Goal: Information Seeking & Learning: Learn about a topic

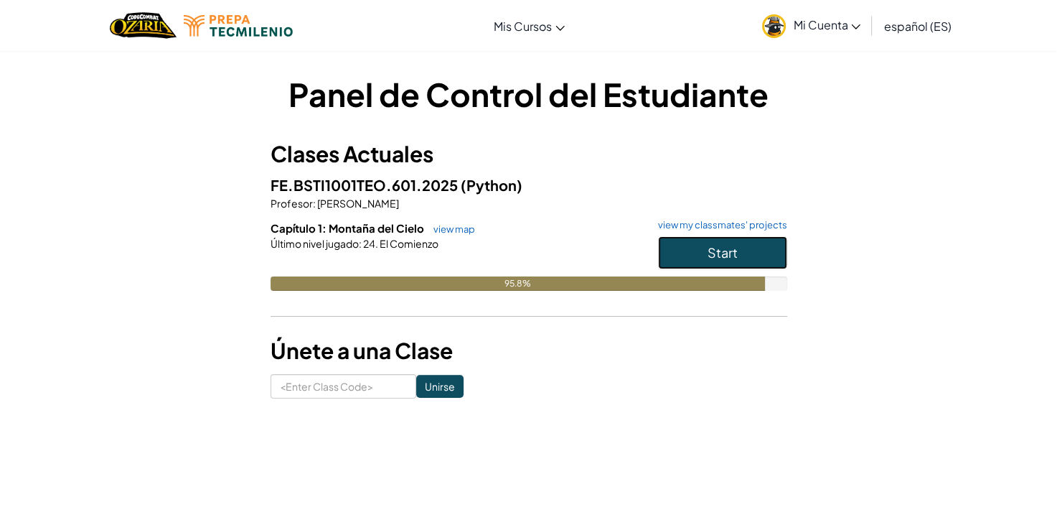
click at [752, 246] on button "Start" at bounding box center [722, 252] width 129 height 33
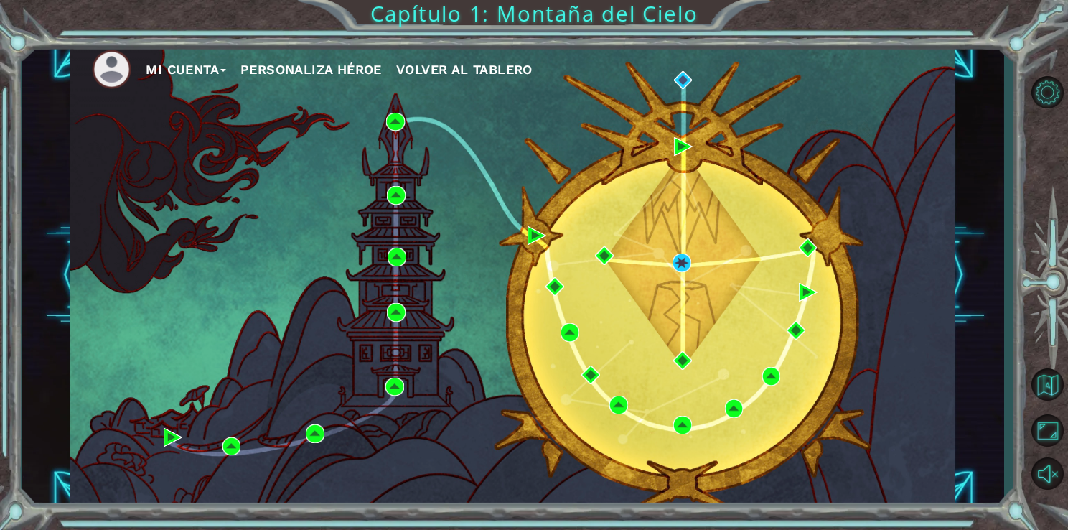
click at [677, 278] on div "Mi Cuenta Personaliza Héroe Volver al Tablero" at bounding box center [512, 275] width 884 height 466
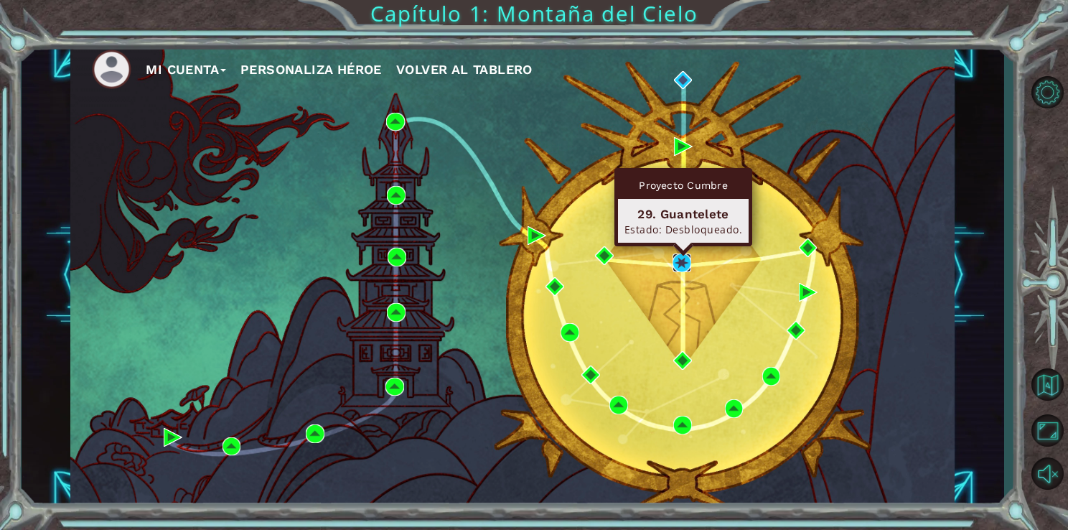
click at [676, 258] on img at bounding box center [681, 262] width 19 height 19
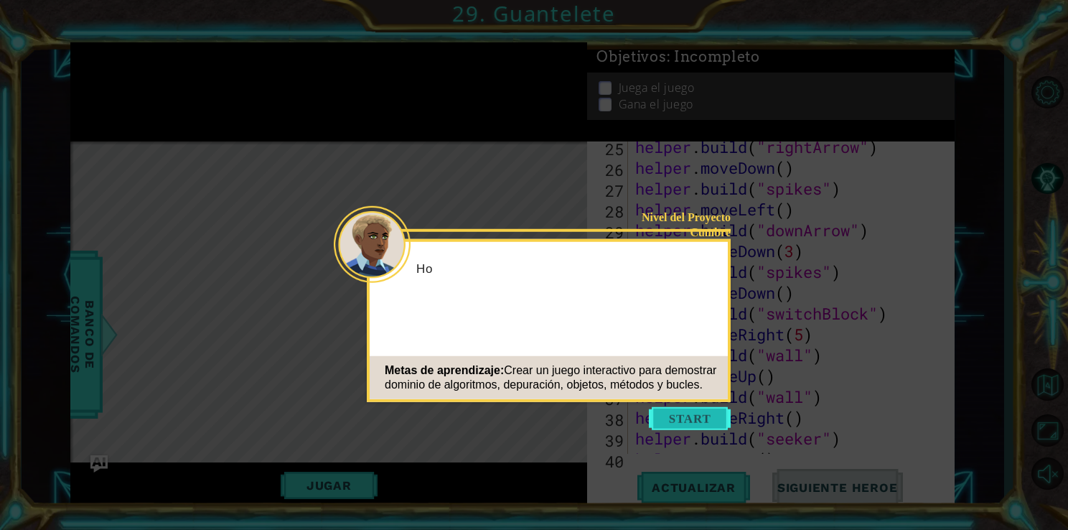
click at [694, 415] on button "Start" at bounding box center [690, 418] width 82 height 23
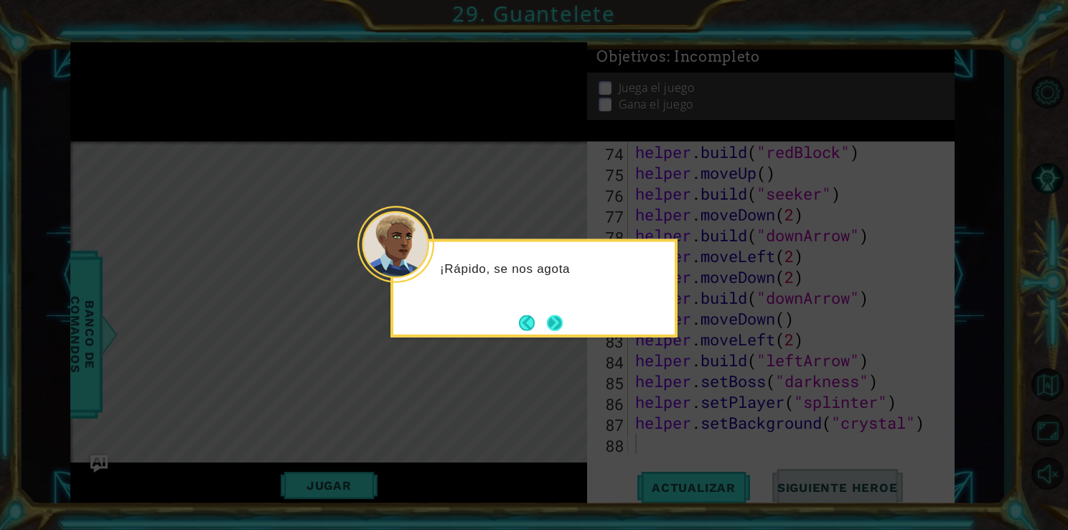
click at [556, 329] on button "Next" at bounding box center [555, 322] width 16 height 16
click at [554, 319] on button "Next" at bounding box center [555, 322] width 16 height 16
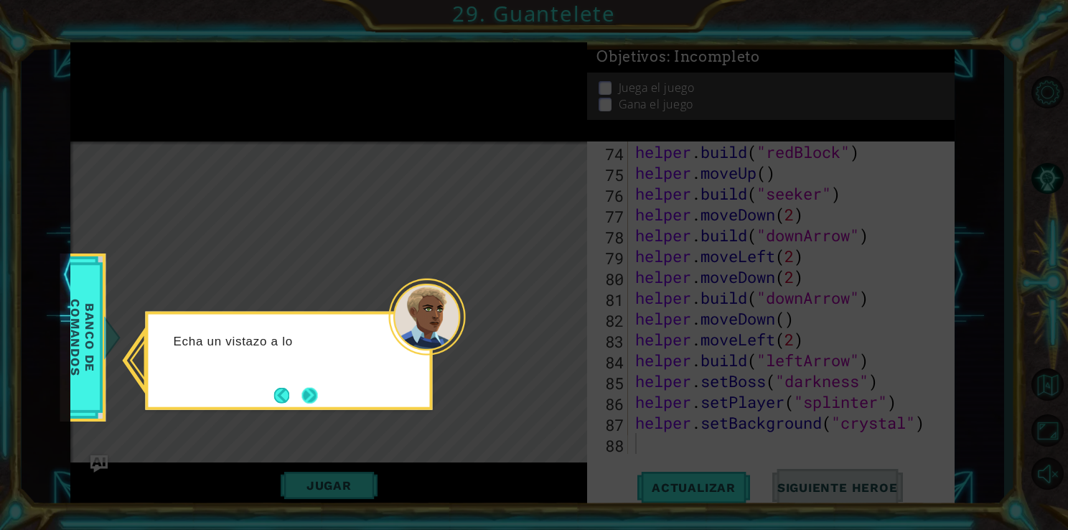
click at [316, 392] on button "Next" at bounding box center [309, 395] width 16 height 16
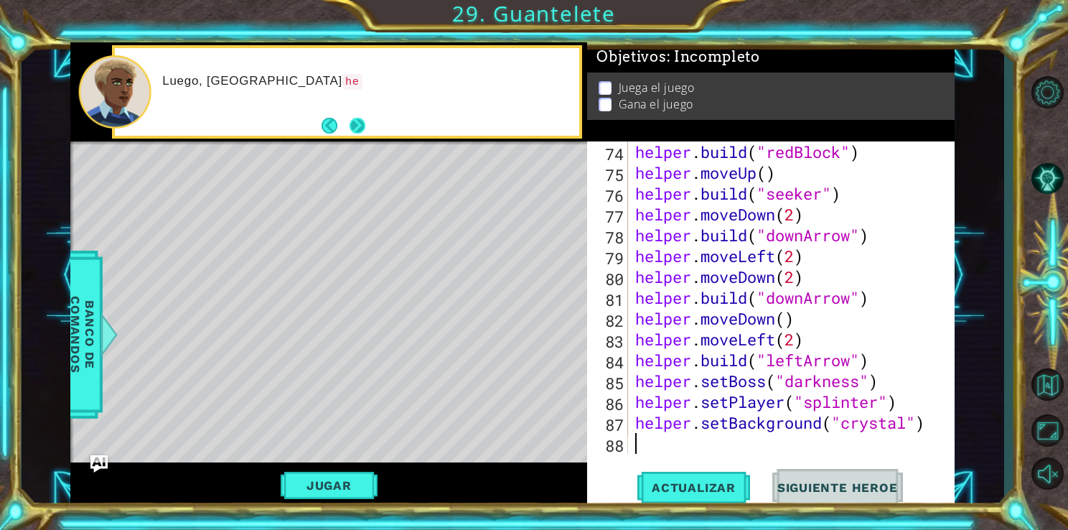
click at [350, 129] on button "Next" at bounding box center [357, 126] width 16 height 16
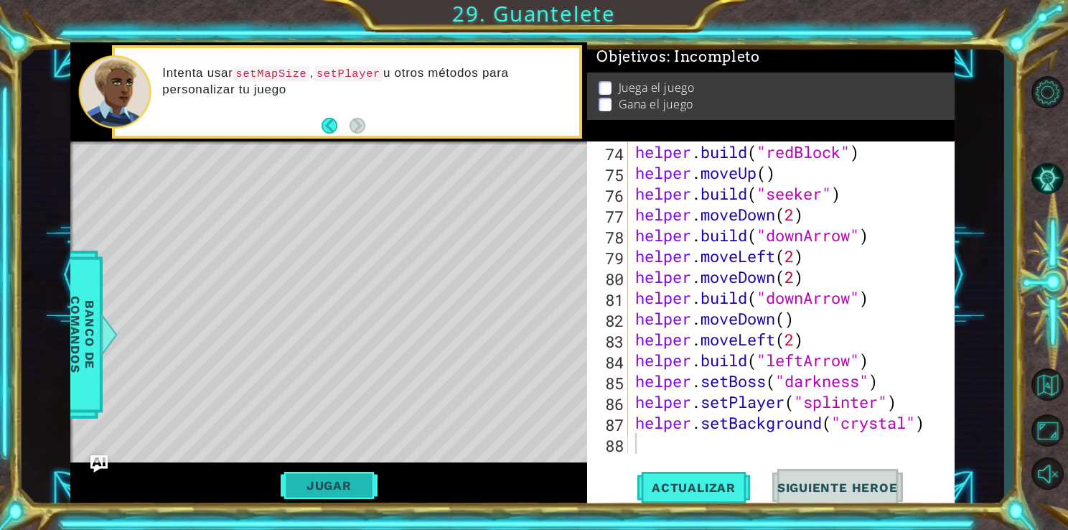
click at [356, 489] on button "Jugar" at bounding box center [329, 484] width 97 height 27
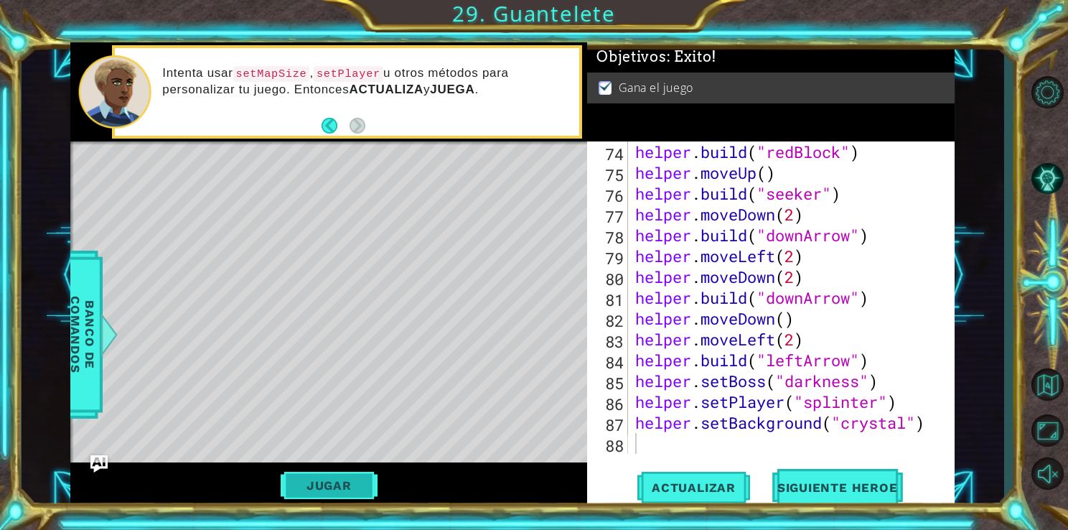
click at [334, 480] on button "Jugar" at bounding box center [329, 484] width 97 height 27
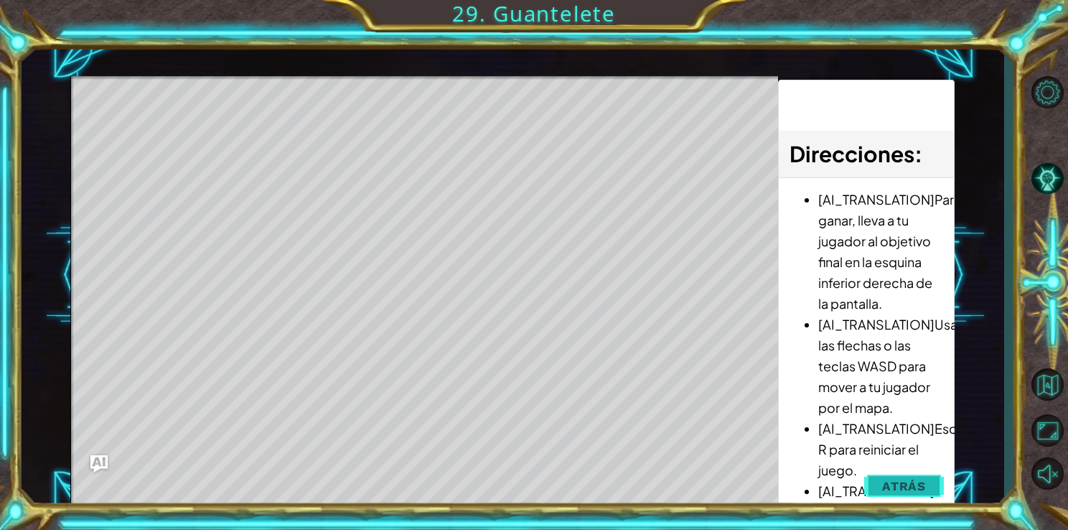
click at [893, 484] on span "Atrás" at bounding box center [904, 486] width 44 height 14
